Goal: Information Seeking & Learning: Learn about a topic

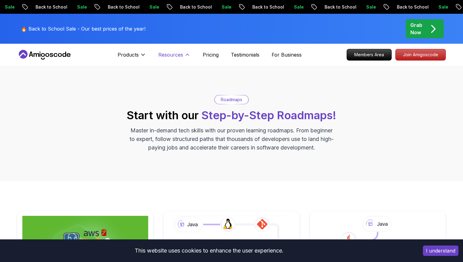
click at [164, 55] on p "Resources" at bounding box center [170, 54] width 25 height 7
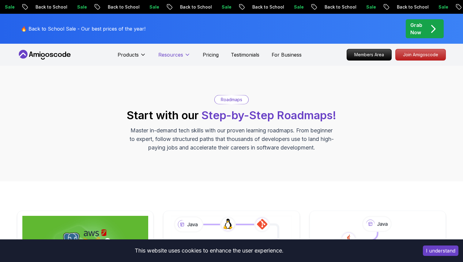
click at [173, 54] on p "Resources" at bounding box center [170, 54] width 25 height 7
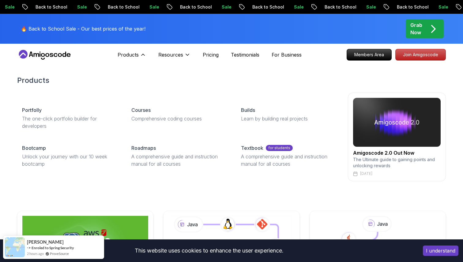
click at [127, 50] on div "Products Products Portfolly The one-click portfolio builder for developers Cour…" at bounding box center [132, 55] width 28 height 12
click at [127, 59] on button "Products" at bounding box center [132, 57] width 28 height 12
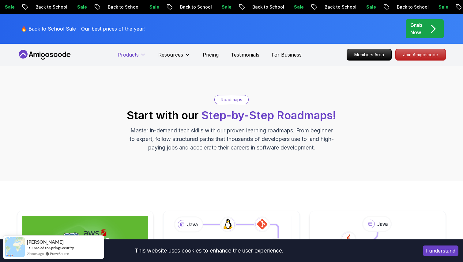
click at [127, 59] on button "Products" at bounding box center [132, 57] width 28 height 12
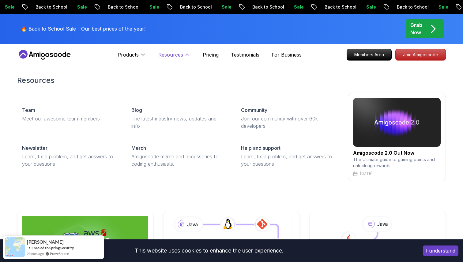
click at [169, 52] on p "Resources" at bounding box center [170, 54] width 25 height 7
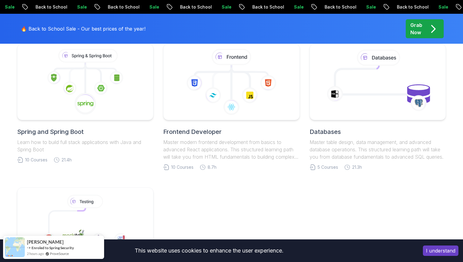
scroll to position [309, 0]
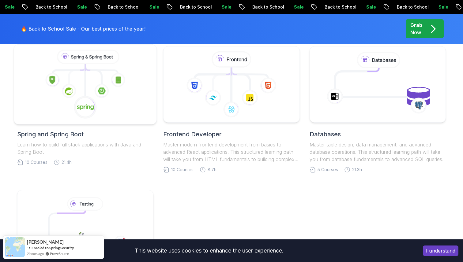
click at [117, 120] on div at bounding box center [85, 84] width 143 height 81
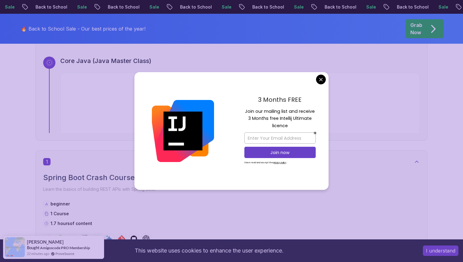
scroll to position [242, 0]
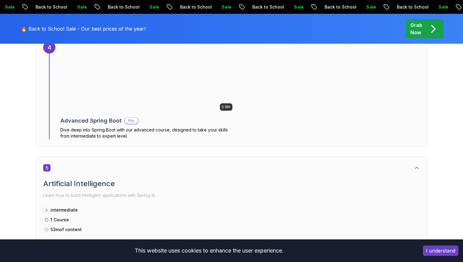
scroll to position [921, 0]
